Goal: Task Accomplishment & Management: Manage account settings

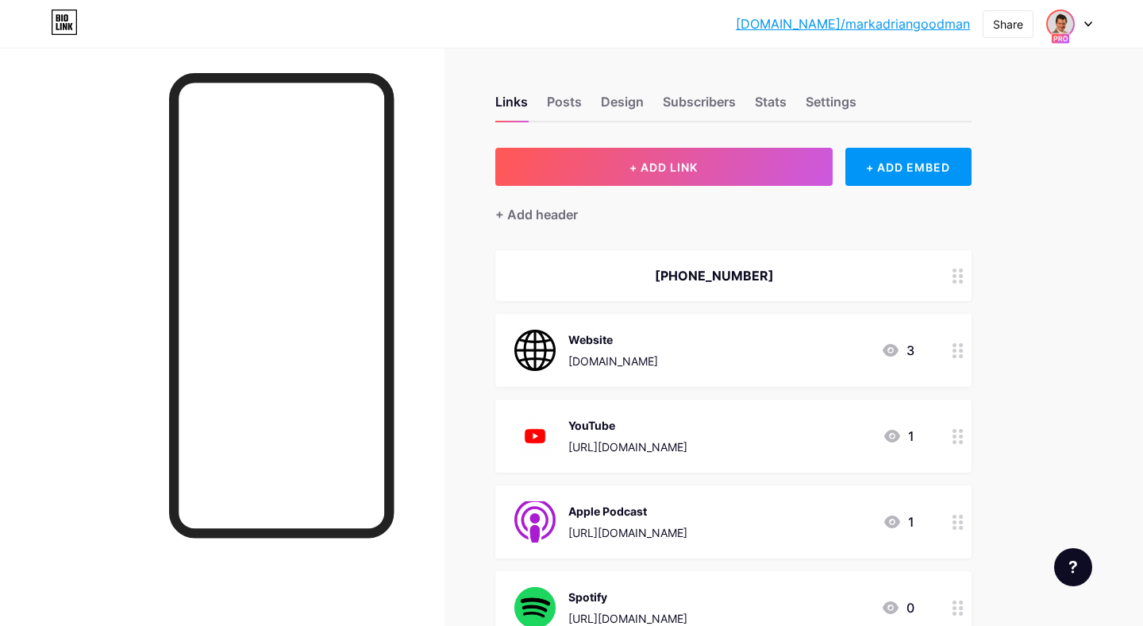
click at [1064, 26] on img at bounding box center [1060, 23] width 25 height 25
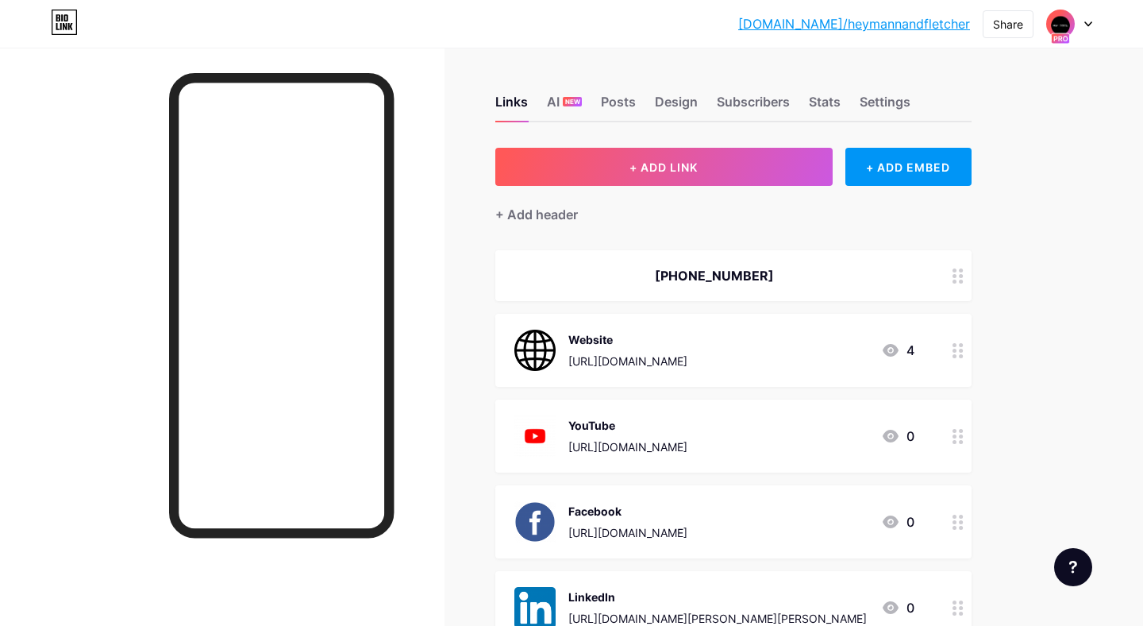
click at [1064, 27] on img at bounding box center [1060, 23] width 25 height 25
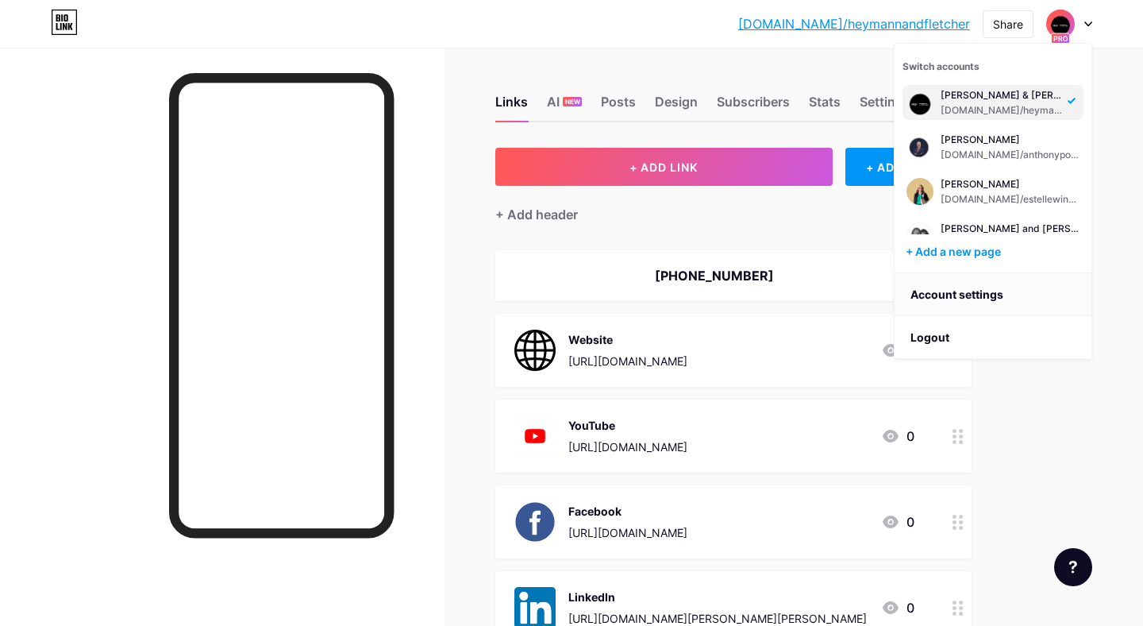
click at [930, 293] on link "Account settings" at bounding box center [993, 294] width 197 height 43
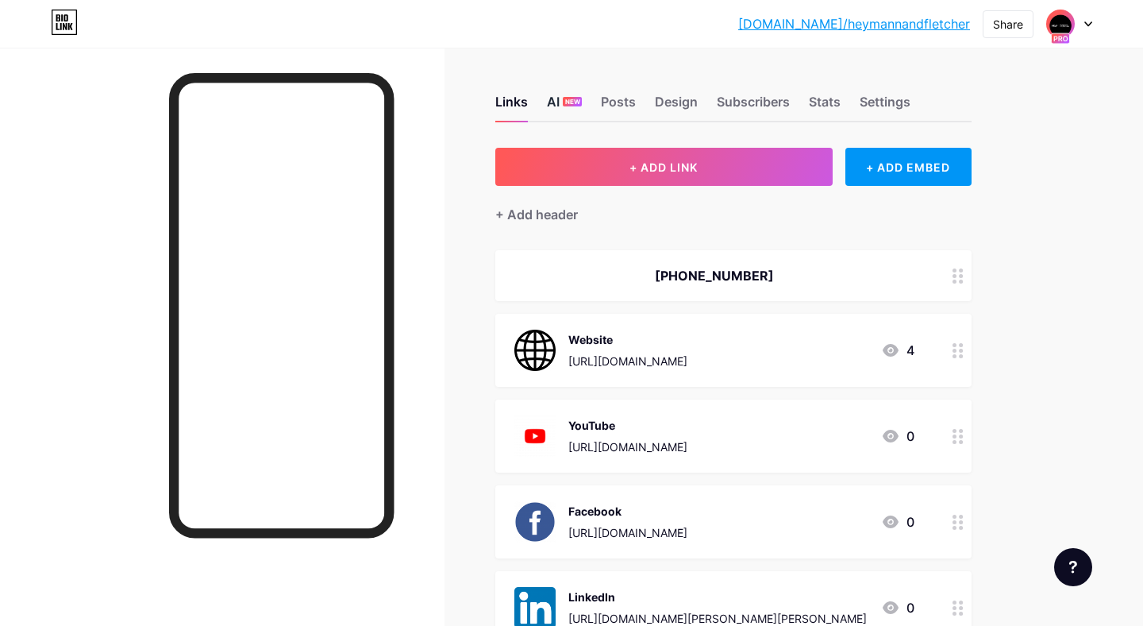
click at [553, 101] on div "AI NEW" at bounding box center [564, 106] width 35 height 29
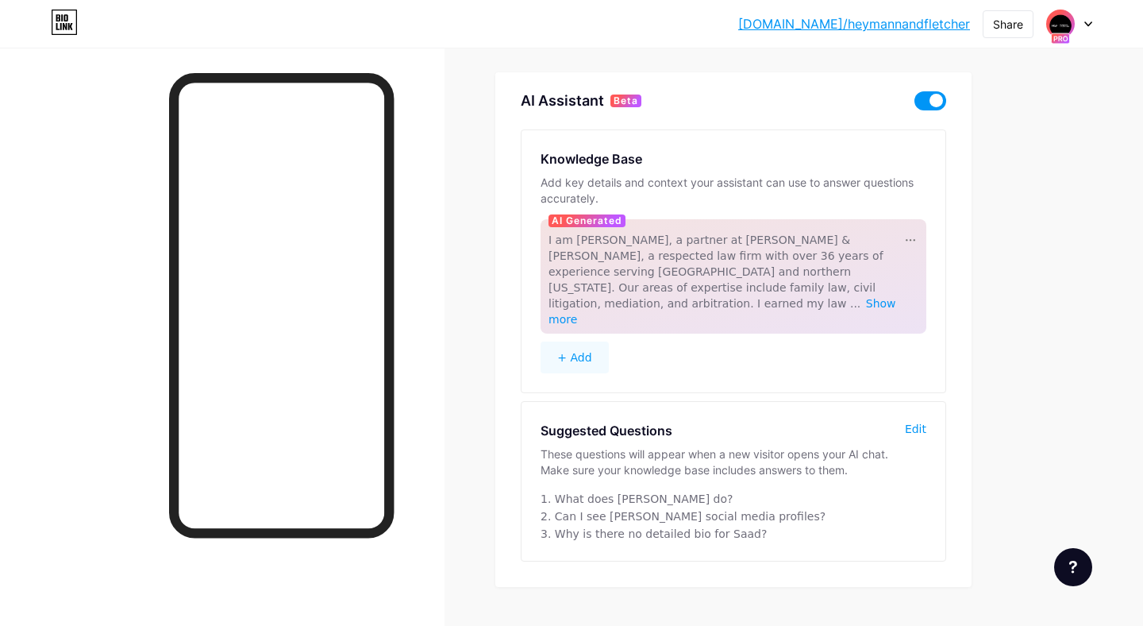
scroll to position [84, 0]
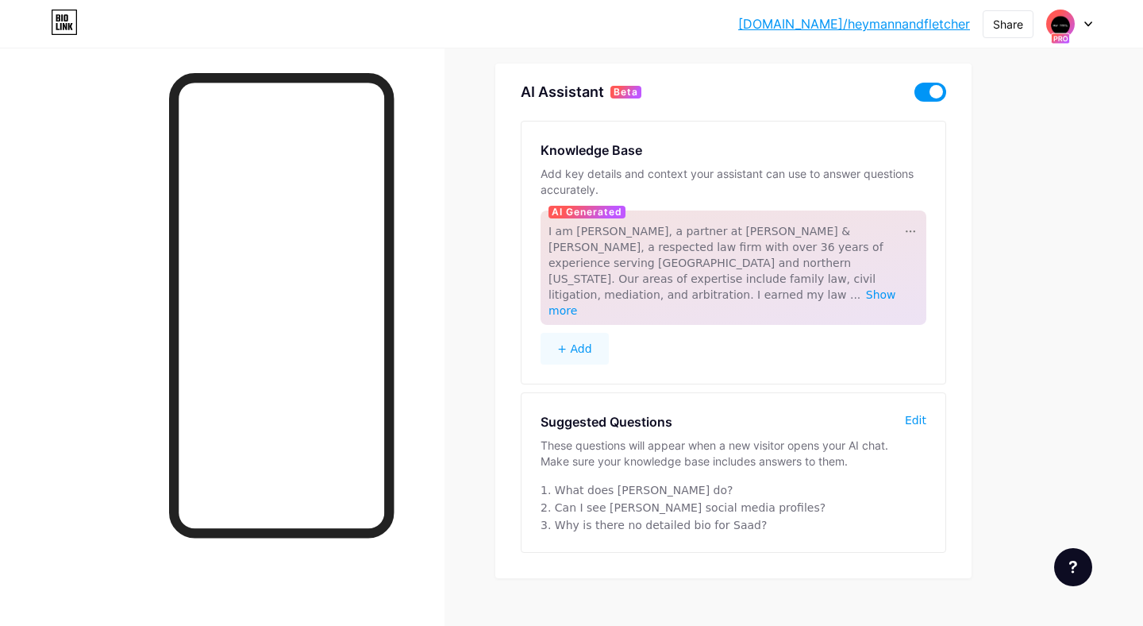
click at [1059, 25] on img at bounding box center [1060, 23] width 25 height 25
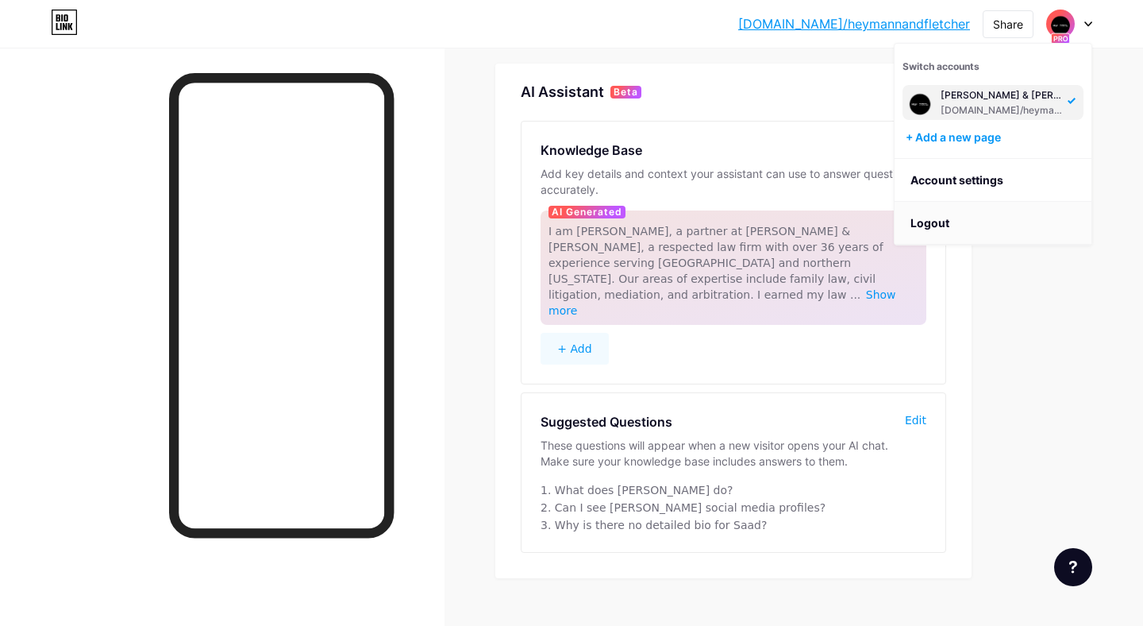
click at [939, 215] on li "Logout" at bounding box center [993, 223] width 197 height 43
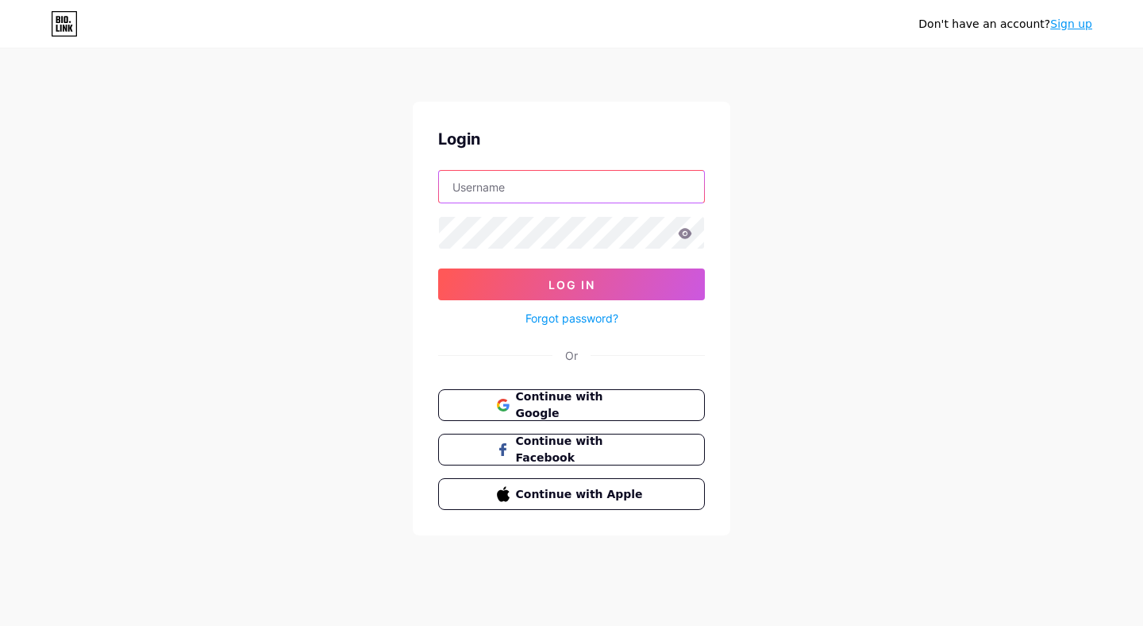
type input "[EMAIL_ADDRESS][DOMAIN_NAME]"
